Goal: Transaction & Acquisition: Purchase product/service

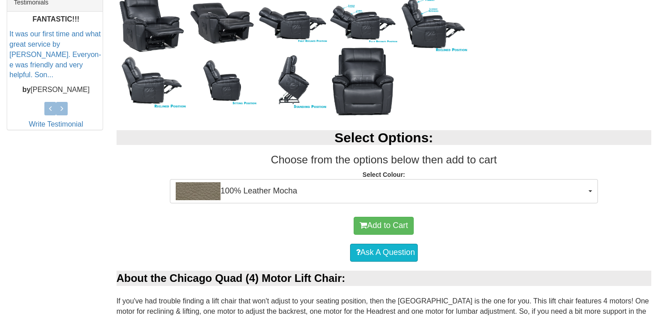
scroll to position [403, 0]
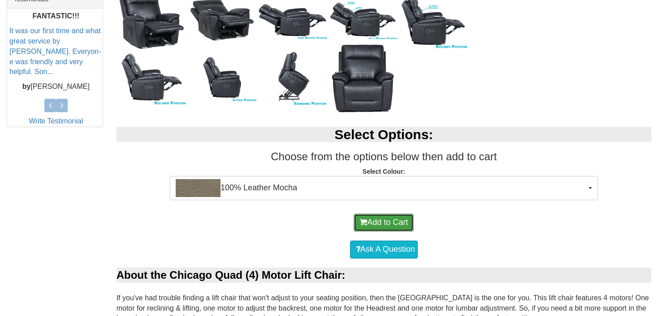
click at [384, 226] on button "Add to Cart" at bounding box center [384, 222] width 60 height 18
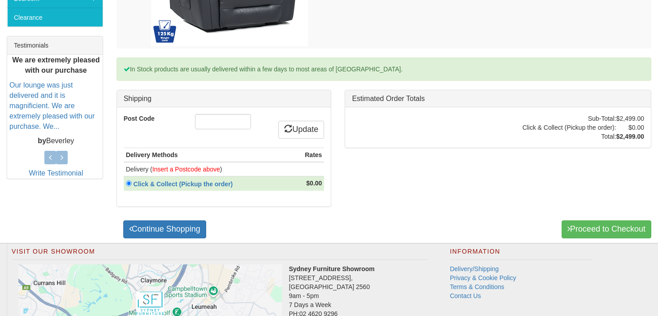
scroll to position [359, 0]
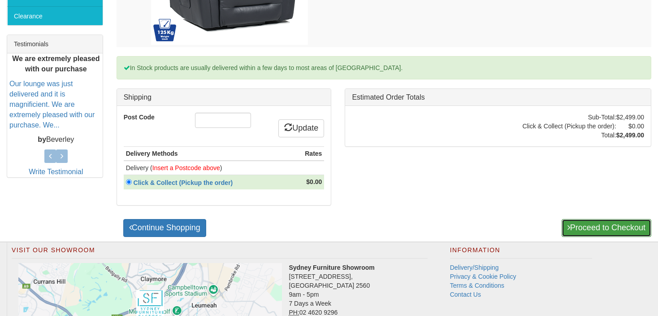
click at [592, 223] on link "Proceed to Checkout" at bounding box center [607, 228] width 90 height 18
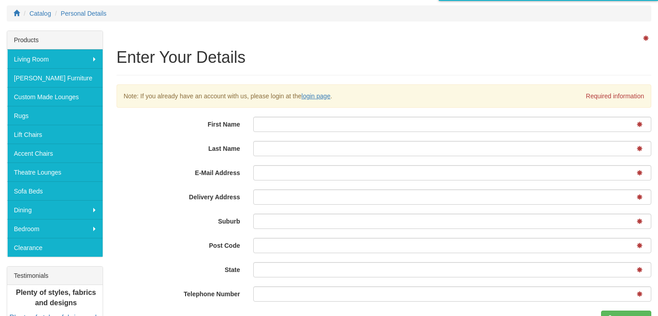
scroll to position [134, 0]
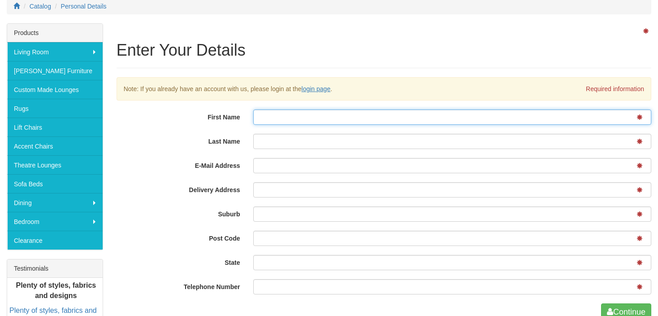
click at [279, 121] on input "First Name" at bounding box center [452, 116] width 398 height 15
type input "Gabi"
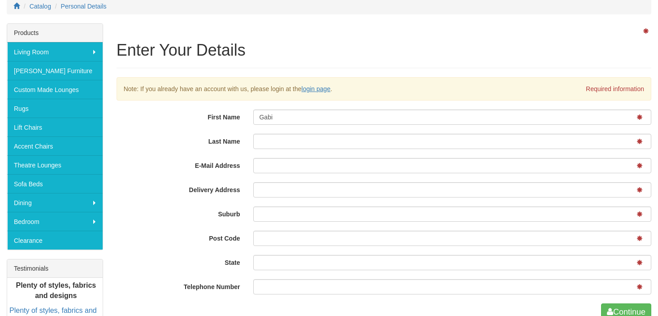
type input "Dfgh"
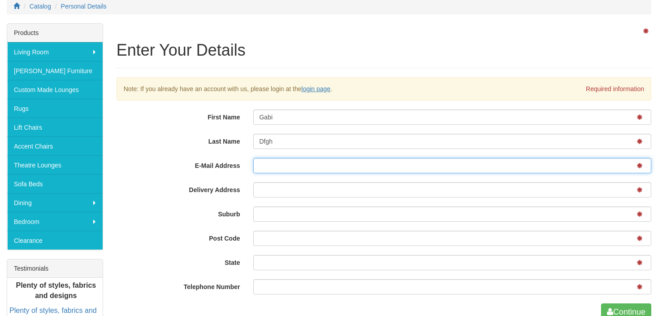
type input "finohap605@hapied.com"
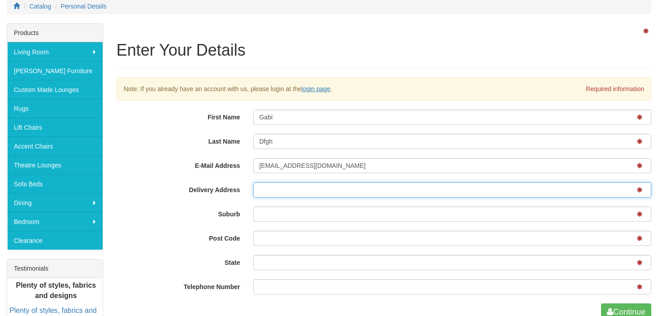
type input "172 Confederate ave"
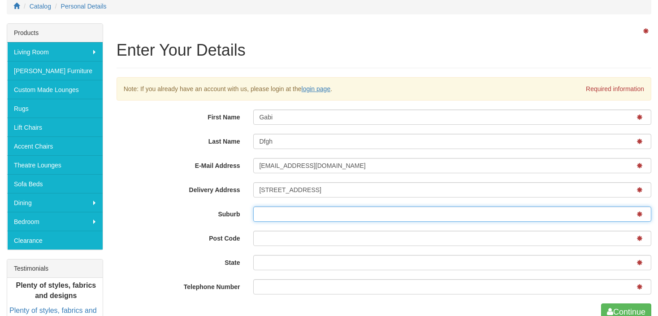
type input "Jasper"
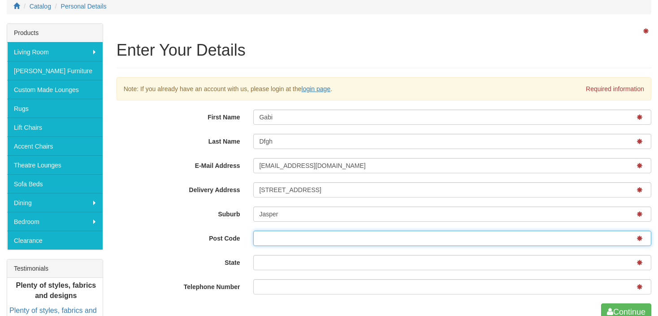
type input "30143"
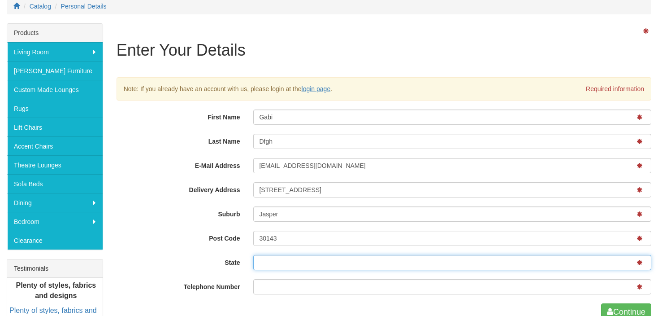
type input "Georgia"
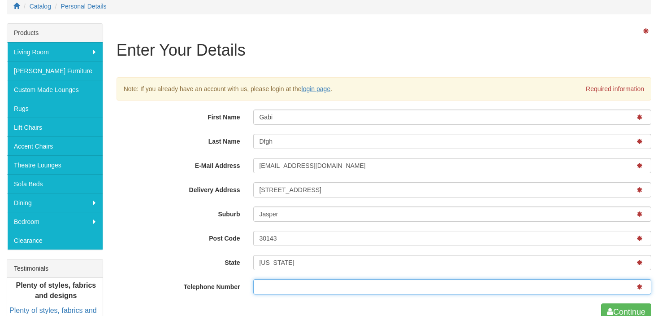
type input "87412563214"
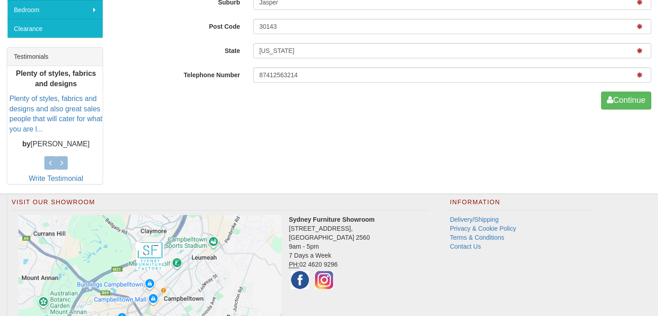
scroll to position [359, 0]
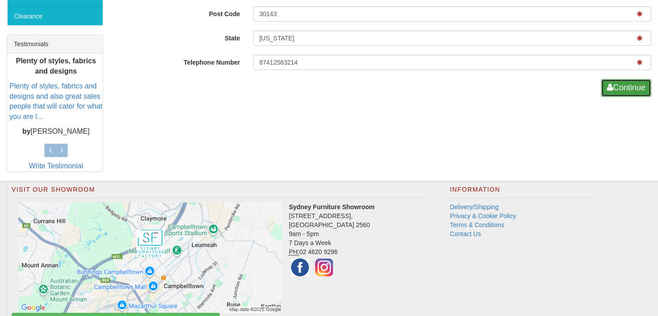
click at [626, 92] on button "Continue" at bounding box center [626, 88] width 50 height 18
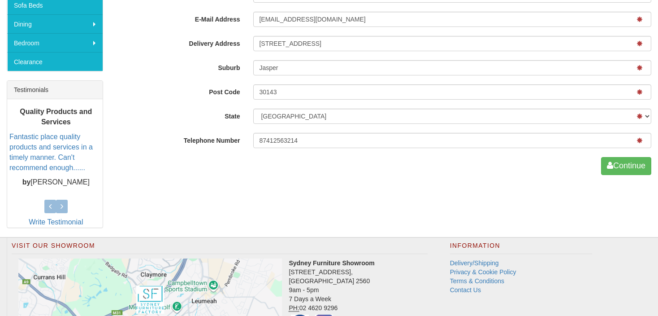
scroll to position [314, 0]
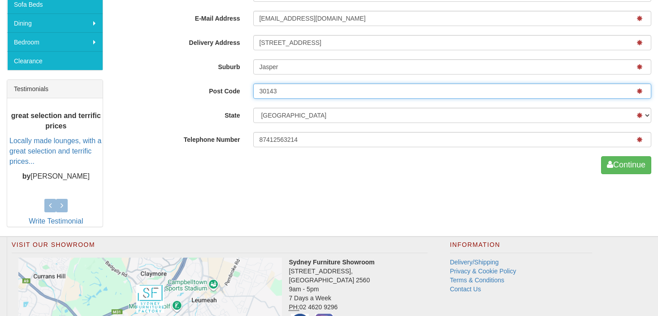
drag, startPoint x: 215, startPoint y: 91, endPoint x: 192, endPoint y: 90, distance: 22.4
click at [193, 90] on div "Post Code 30143" at bounding box center [384, 91] width 548 height 17
type input "2488"
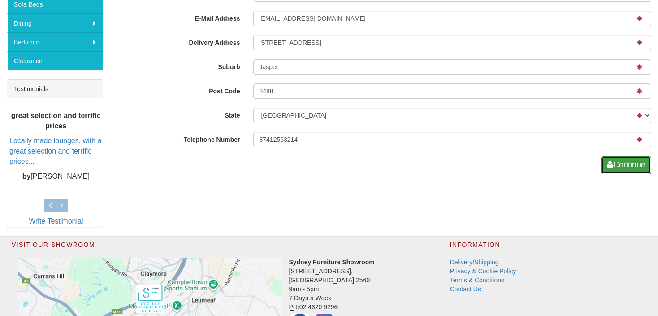
click at [631, 161] on button "Continue" at bounding box center [626, 165] width 50 height 18
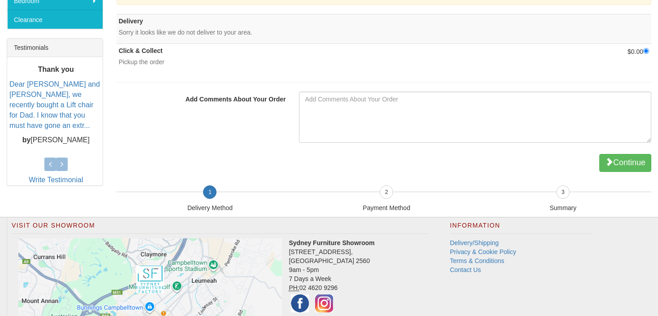
scroll to position [359, 0]
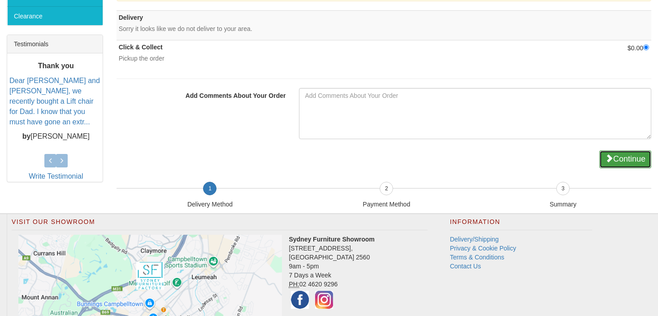
click at [630, 155] on button "Continue" at bounding box center [625, 159] width 52 height 18
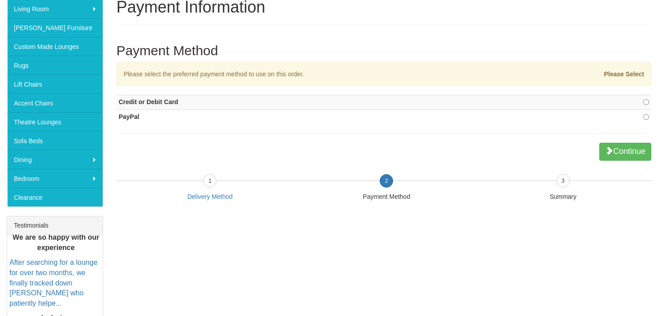
scroll to position [179, 0]
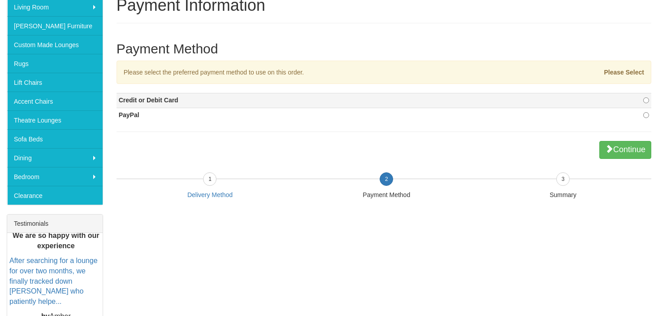
click at [570, 97] on td "Credit or Debit Card" at bounding box center [347, 100] width 461 height 15
radio input "true"
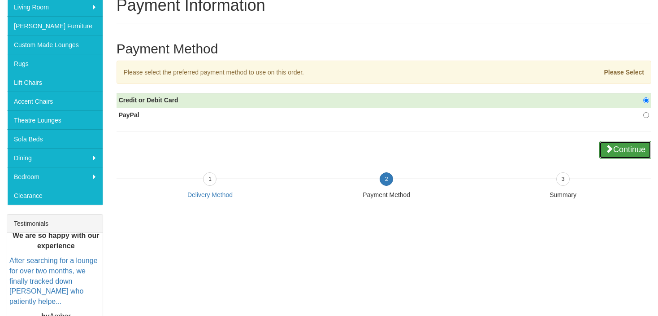
click at [645, 147] on button "Continue" at bounding box center [625, 150] width 52 height 18
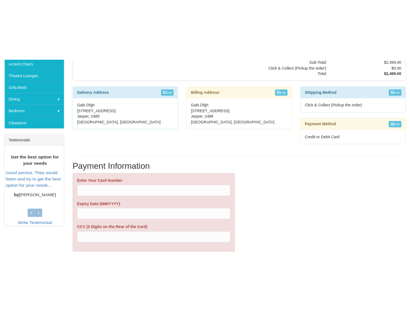
scroll to position [359, 0]
